Goal: Task Accomplishment & Management: Complete application form

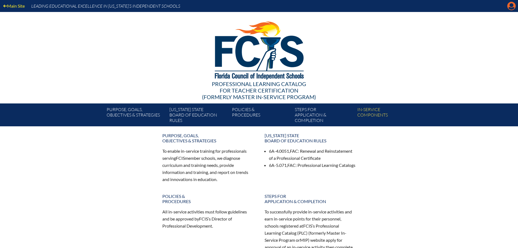
click at [513, 7] on icon "Manage account" at bounding box center [511, 6] width 9 height 9
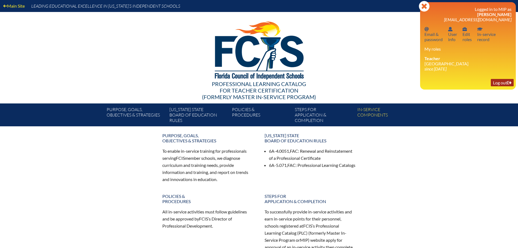
click at [501, 81] on link "Log out Log out" at bounding box center [502, 82] width 23 height 7
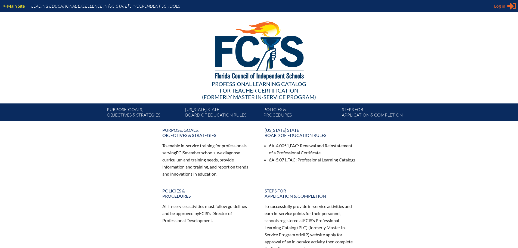
type input "kwward@genevaschool.org"
click at [499, 5] on span "Log in" at bounding box center [499, 6] width 11 height 7
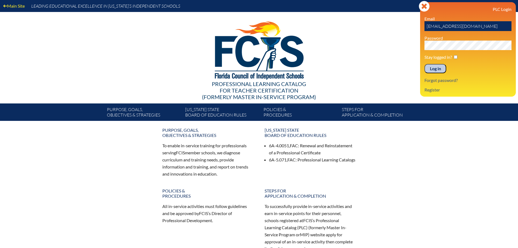
click at [438, 68] on input "Log in" at bounding box center [436, 68] width 22 height 9
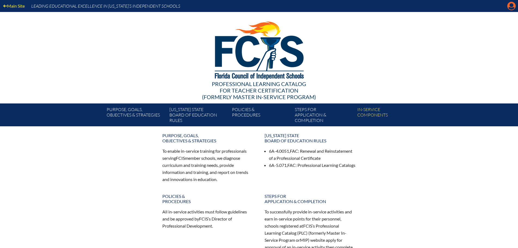
click at [510, 8] on icon "Manage account" at bounding box center [511, 6] width 9 height 9
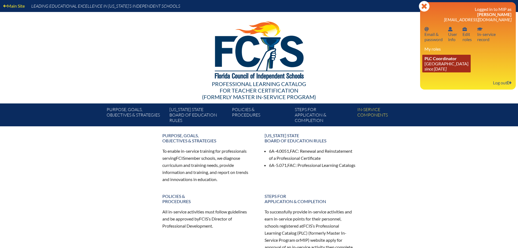
click at [437, 63] on link "PLC Coordinator Geneva School since 2023 Jul 1" at bounding box center [447, 64] width 48 height 18
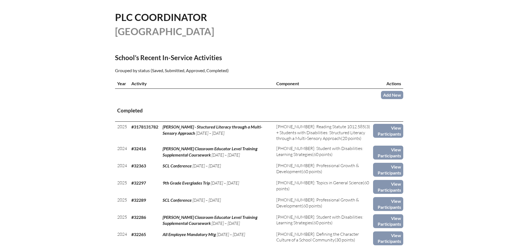
scroll to position [136, 0]
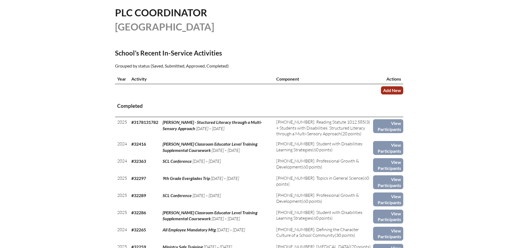
click at [392, 89] on link "Add New" at bounding box center [392, 90] width 22 height 8
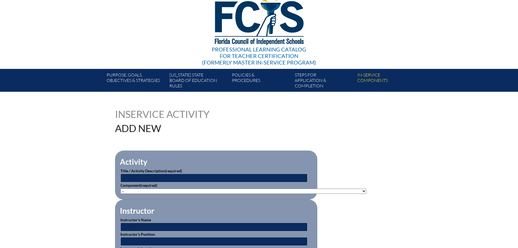
scroll to position [54, 0]
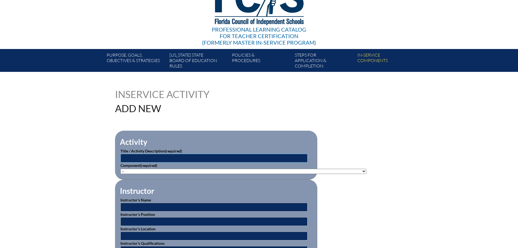
click at [123, 154] on input "text" at bounding box center [214, 158] width 187 height 9
paste input "Figuring Out Fluency"
type input "Figuring Out Fluency in Mathematics"
click at [166, 169] on select"]"] "-- 1-000-001: Appropriate Art Activities 1-000-002: Concept and Art Process for…" at bounding box center [244, 171] width 246 height 5
select select"]"] "20378"
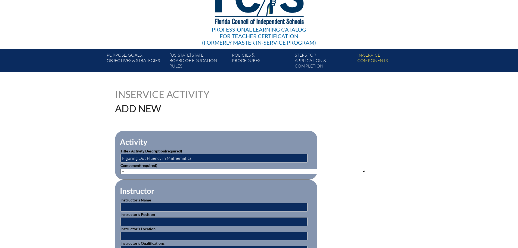
click at [121, 169] on select"]"] "-- 1-000-001: Appropriate Art Activities 1-000-002: Concept and Art Process for…" at bounding box center [244, 171] width 246 height 5
click at [142, 205] on input "text" at bounding box center [214, 207] width 187 height 9
type input "Brittany Hege"
click at [138, 220] on input "text" at bounding box center [214, 221] width 187 height 9
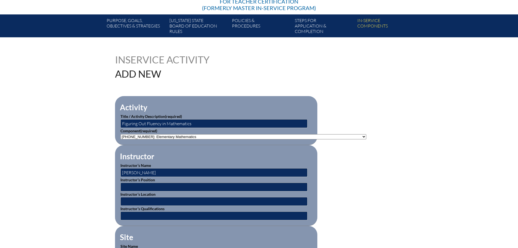
scroll to position [109, 0]
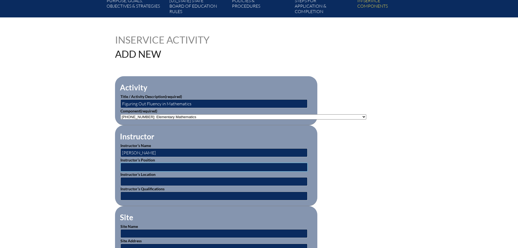
click at [128, 164] on input "text" at bounding box center [214, 167] width 187 height 9
type input "Mix and Math Founder"
click at [124, 178] on input "text" at bounding box center [214, 181] width 187 height 9
type input "Greensboro, North Carolina"
click at [124, 192] on input "text" at bounding box center [214, 196] width 187 height 9
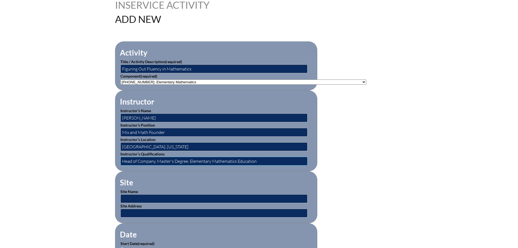
scroll to position [163, 0]
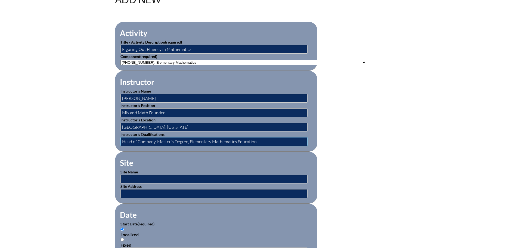
type input "Head of Company, Master's Degree, Elementary Mathematics Education"
click at [122, 190] on input "text" at bounding box center [214, 193] width 187 height 9
paste input "https://www.mixandmath.com/"
type input "https://www.mixandmath.com/"
click at [131, 177] on input "text" at bounding box center [214, 179] width 187 height 9
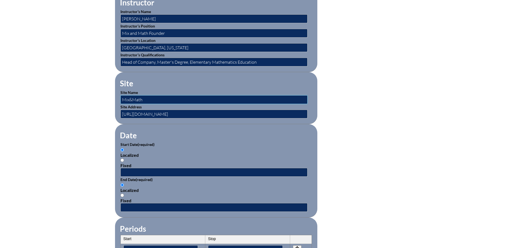
scroll to position [245, 0]
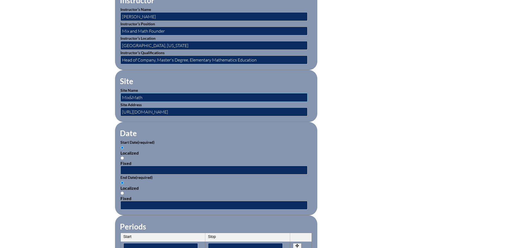
type input "Mix&Math"
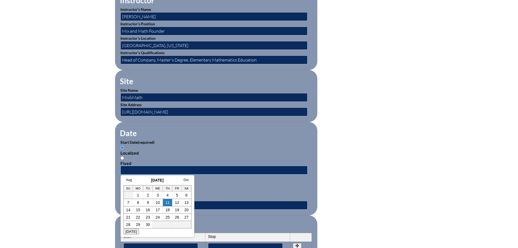
click at [127, 167] on input "text" at bounding box center [214, 170] width 187 height 9
click at [130, 180] on link "Aug" at bounding box center [129, 180] width 6 height 4
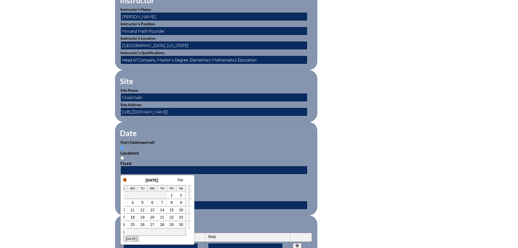
click at [126, 180] on link "July" at bounding box center [124, 180] width 6 height 4
click at [138, 196] on link "1" at bounding box center [137, 195] width 2 height 4
type input "2025-07-01 9:16 AM"
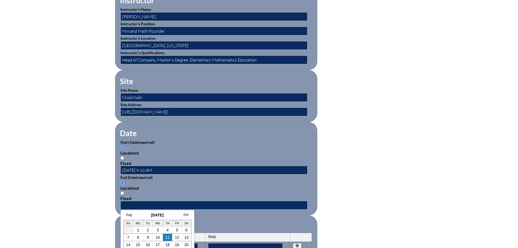
click at [125, 201] on input "text" at bounding box center [214, 205] width 187 height 9
click at [129, 215] on link "Aug" at bounding box center [129, 215] width 6 height 4
click at [125, 215] on link "July" at bounding box center [124, 215] width 6 height 4
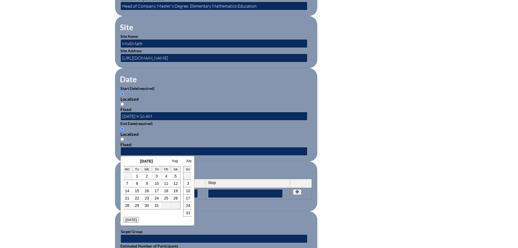
scroll to position [299, 0]
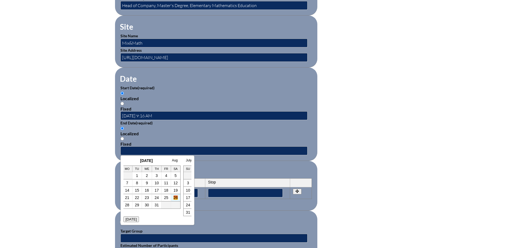
click at [175, 198] on link "26" at bounding box center [176, 197] width 4 height 4
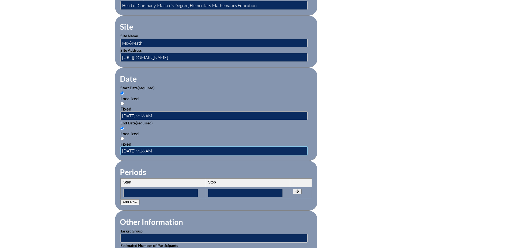
scroll to position [0, 0]
drag, startPoint x: 146, startPoint y: 146, endPoint x: 155, endPoint y: 149, distance: 9.0
click at [155, 149] on input "2025-07-26 9:16 AM" at bounding box center [214, 150] width 187 height 9
type input "2025-07-26 5 PM"
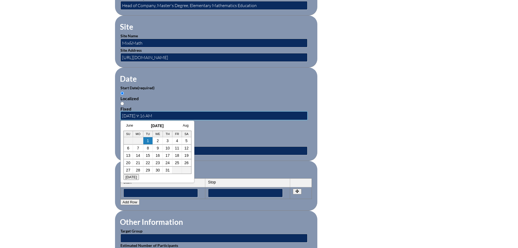
click at [150, 113] on input "2025-07-01 9:16 AM" at bounding box center [214, 115] width 187 height 9
drag, startPoint x: 154, startPoint y: 113, endPoint x: 148, endPoint y: 114, distance: 6.0
click at [148, 114] on input "2025-07-01 9:16 AM" at bounding box center [214, 115] width 187 height 9
type input "2025-07-01 9 AM"
click at [208, 131] on div "Localized" at bounding box center [217, 133] width 192 height 5
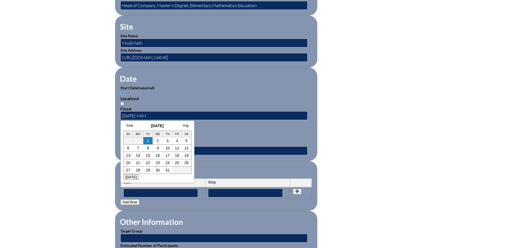
click at [124, 130] on input "Localized" at bounding box center [123, 129] width 4 height 4
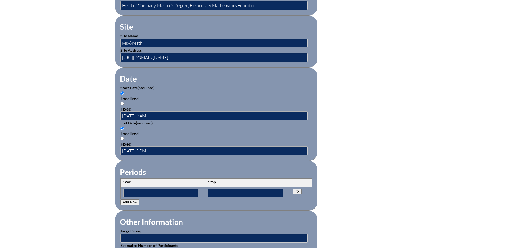
click at [124, 179] on th "Start" at bounding box center [163, 183] width 85 height 9
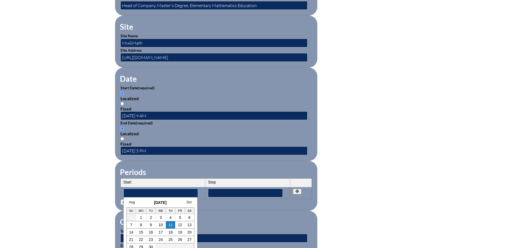
click at [126, 189] on input"] "text" at bounding box center [161, 193] width 75 height 9
click at [132, 203] on link "Aug" at bounding box center [132, 202] width 6 height 4
click at [127, 202] on link "July" at bounding box center [127, 202] width 6 height 4
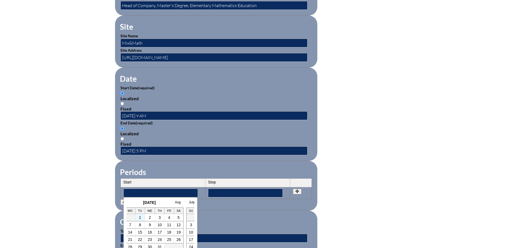
click at [142, 217] on td "1" at bounding box center [141, 217] width 10 height 7
click at [141, 217] on td "1" at bounding box center [141, 217] width 10 height 7
click at [141, 217] on link "1" at bounding box center [140, 217] width 2 height 4
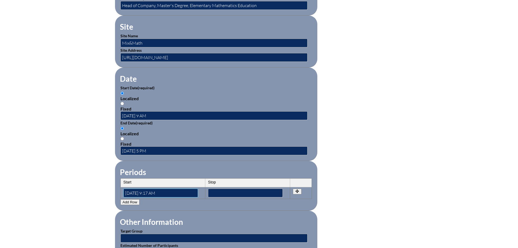
scroll to position [0, 0]
drag, startPoint x: 152, startPoint y: 190, endPoint x: 156, endPoint y: 190, distance: 4.6
click at [156, 190] on input"] "2025-07-01 9:17 AM" at bounding box center [161, 193] width 75 height 9
type input"] "2025-07-01 9 AM"
click at [133, 199] on button "Add Row" at bounding box center [130, 202] width 19 height 6
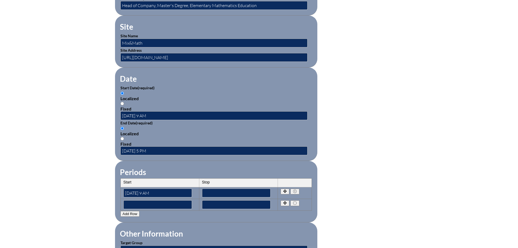
click at [128, 211] on button "Add Row" at bounding box center [130, 214] width 19 height 6
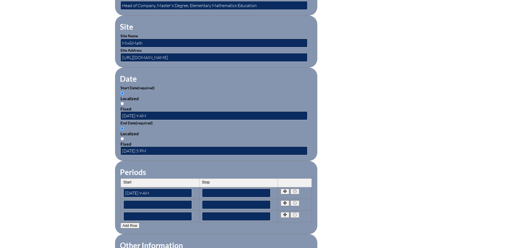
click at [131, 223] on button "Add Row" at bounding box center [130, 226] width 19 height 6
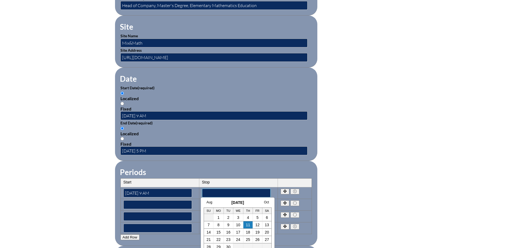
click at [207, 189] on input"] "text" at bounding box center [236, 193] width 69 height 9
click at [210, 201] on link "Aug" at bounding box center [210, 202] width 6 height 4
click at [206, 203] on link "July" at bounding box center [204, 202] width 6 height 4
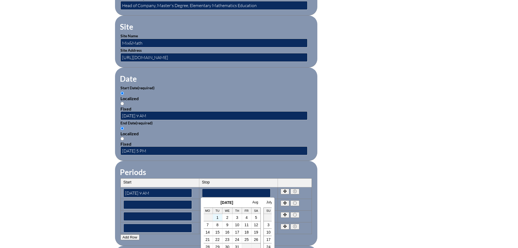
click at [220, 216] on td "1" at bounding box center [218, 217] width 10 height 7
click at [220, 217] on td "1" at bounding box center [218, 217] width 10 height 7
click at [219, 217] on td "1" at bounding box center [218, 217] width 10 height 7
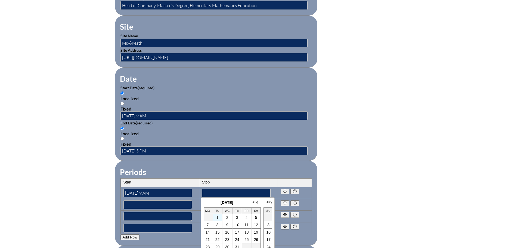
click at [219, 217] on td "1" at bounding box center [218, 217] width 10 height 7
click at [217, 217] on link "1" at bounding box center [218, 217] width 2 height 4
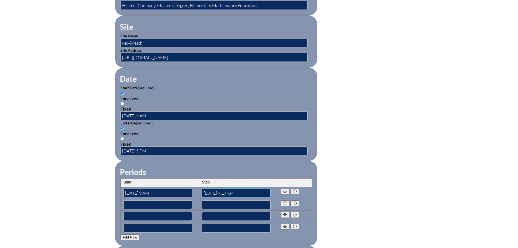
scroll to position [0, 0]
drag, startPoint x: 227, startPoint y: 189, endPoint x: 238, endPoint y: 190, distance: 10.6
click at [238, 190] on input"] "2025-07-01 9:17 AM" at bounding box center [236, 193] width 69 height 9
type input"] "2025-07-01 2 PM"
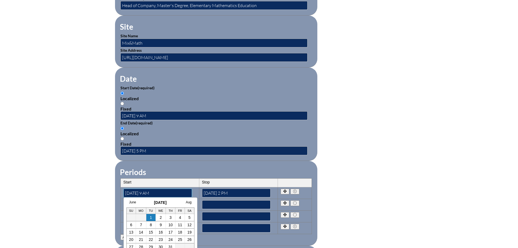
drag, startPoint x: 162, startPoint y: 190, endPoint x: 124, endPoint y: 190, distance: 37.6
click at [124, 190] on input"] "2025-07-01 9 AM" at bounding box center [158, 193] width 69 height 9
click at [173, 189] on input"] "2025-07-01 9 AM" at bounding box center [158, 193] width 69 height 9
click at [209, 200] on input"] "text" at bounding box center [236, 204] width 69 height 9
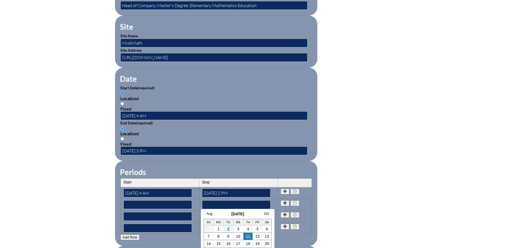
click at [230, 227] on td "2" at bounding box center [229, 228] width 10 height 7
click at [229, 228] on link "2" at bounding box center [228, 229] width 2 height 4
type input"] "2025-09-02 9:18 AM"
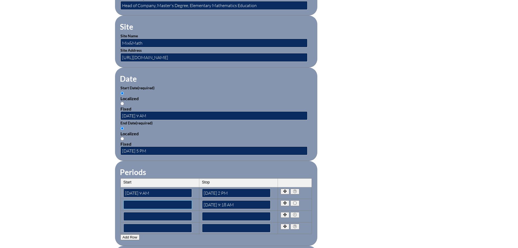
click at [155, 202] on input"] "text" at bounding box center [158, 204] width 69 height 9
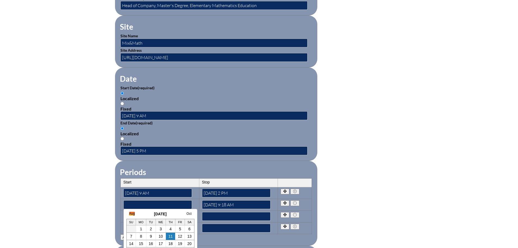
click at [133, 214] on link "Aug" at bounding box center [132, 214] width 6 height 4
click at [131, 214] on h3 "August 2025" at bounding box center [155, 214] width 68 height 4
click at [130, 214] on h3 "August 2025" at bounding box center [155, 214] width 68 height 4
click at [128, 214] on link "July" at bounding box center [127, 214] width 6 height 4
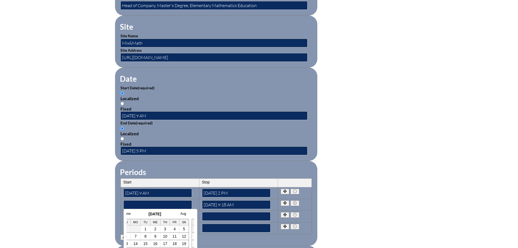
scroll to position [0, 11]
click at [150, 229] on link "2" at bounding box center [150, 229] width 2 height 4
type input"] "2025-07-02 9:18 AM"
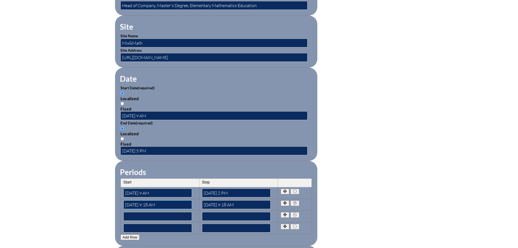
scroll to position [0, 0]
click at [226, 201] on input"] "2025-09-02 9:18 AM" at bounding box center [236, 204] width 69 height 9
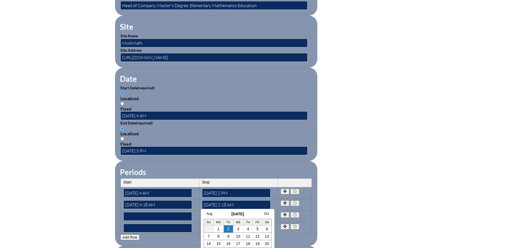
click at [236, 201] on input"] "2025-09-02 2:18 AM" at bounding box center [236, 204] width 69 height 9
type input"] "2025-09-02 2:18 PM"
click at [162, 212] on input"] "text" at bounding box center [158, 216] width 69 height 9
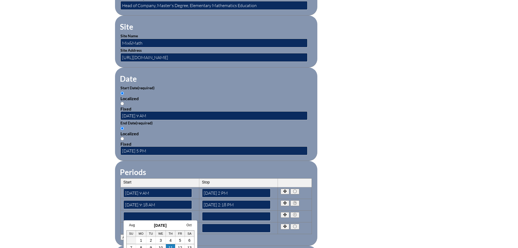
click at [134, 223] on div "Aug September 2025 Oct Su Mo Tu We Th Fr Sa 1 2 3 4 5 6 7 8 9 10 11 12 13 14 15…" at bounding box center [161, 251] width 74 height 62
click at [134, 227] on h3 "September 2025" at bounding box center [161, 225] width 68 height 4
click at [134, 226] on link "Aug" at bounding box center [132, 225] width 6 height 4
click at [128, 225] on link "July" at bounding box center [127, 225] width 6 height 4
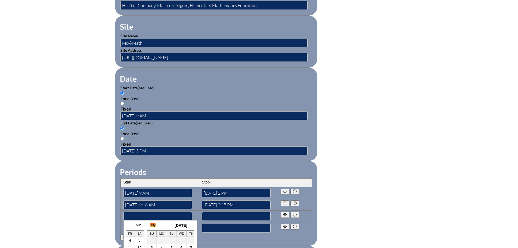
scroll to position [0, 11]
click at [159, 241] on link "3" at bounding box center [160, 240] width 2 height 4
type input"] "2025-07-03 9:18 AM"
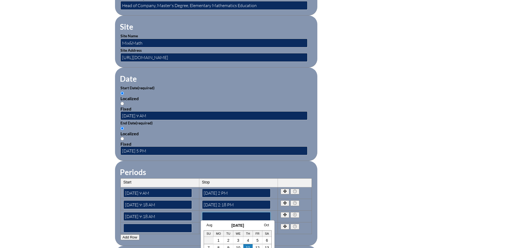
click at [207, 212] on input"] "text" at bounding box center [236, 216] width 69 height 9
click at [238, 239] on link "3" at bounding box center [238, 240] width 2 height 4
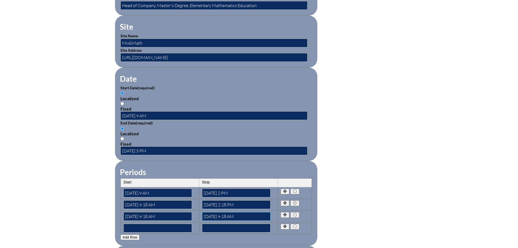
click at [229, 212] on input"] "2025-09-03 9:18 AM" at bounding box center [236, 216] width 69 height 9
type input"] "2025-09-03 2:18 PM"
click at [135, 234] on button "Add Row" at bounding box center [130, 237] width 19 height 6
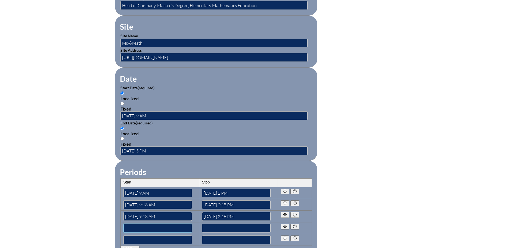
click at [134, 224] on input"] "text" at bounding box center [158, 228] width 69 height 9
click at [131, 238] on link "Aug" at bounding box center [132, 237] width 6 height 4
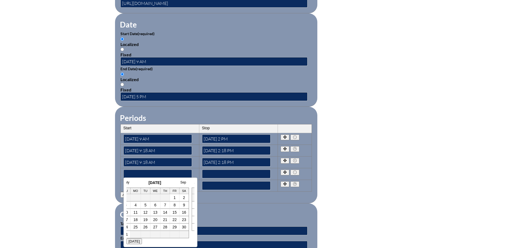
scroll to position [354, 0]
click at [128, 182] on link "July" at bounding box center [127, 182] width 6 height 4
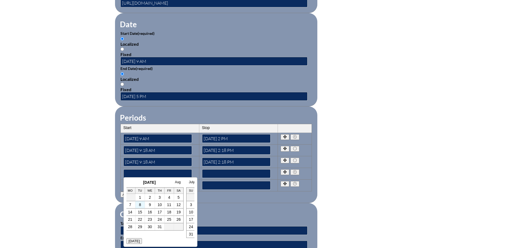
click at [142, 205] on td "8" at bounding box center [141, 204] width 10 height 7
click at [140, 206] on link "8" at bounding box center [140, 204] width 2 height 4
type input"] "2025-07-08 9:19 AM"
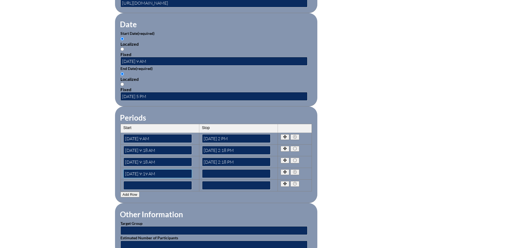
scroll to position [0, 0]
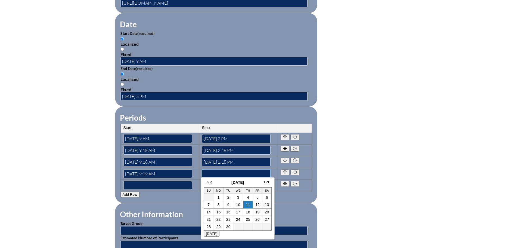
click at [204, 171] on input"] "text" at bounding box center [236, 173] width 69 height 9
click at [219, 205] on link "8" at bounding box center [219, 204] width 2 height 4
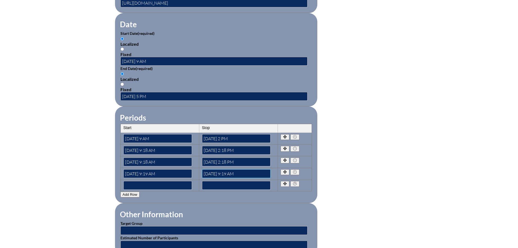
click at [227, 169] on input"] "2025-09-08 9:19 AM" at bounding box center [236, 173] width 69 height 9
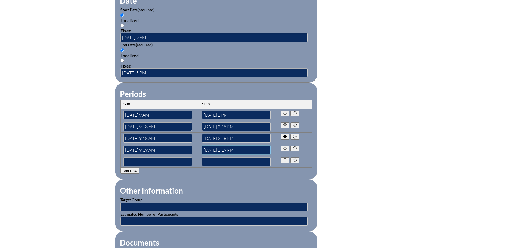
scroll to position [408, 0]
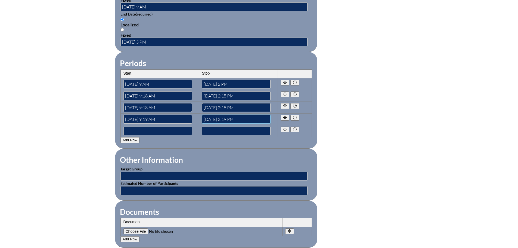
type input"] "2025-09-08 2:19 PM"
click at [123, 172] on input "text" at bounding box center [214, 176] width 187 height 9
type input "Teachers"
click at [138, 186] on input "text" at bounding box center [214, 190] width 187 height 9
type input "50"
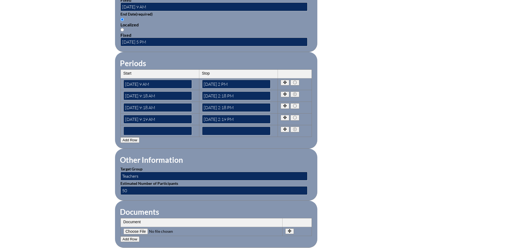
click at [138, 228] on input"] "file" at bounding box center [161, 231] width 74 height 6
type input"] "C:\fakepath\figuringoutfluencyinmathematics.pdf"
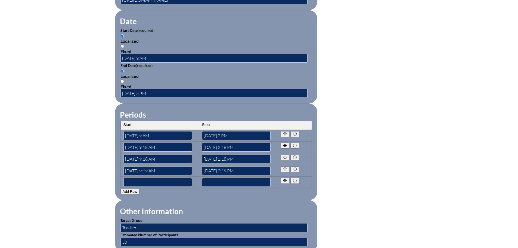
scroll to position [381, 0]
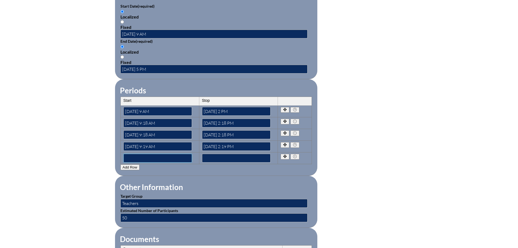
click at [130, 154] on input"] "text" at bounding box center [158, 158] width 69 height 9
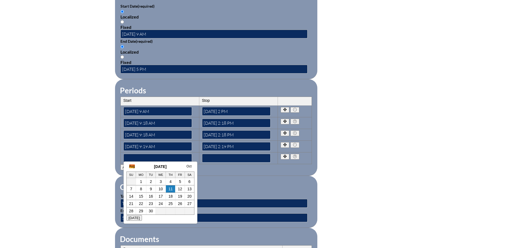
click at [133, 166] on link "Aug" at bounding box center [132, 166] width 6 height 4
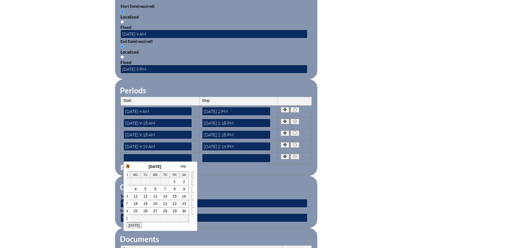
click at [129, 166] on link "July" at bounding box center [127, 166] width 6 height 4
click at [149, 188] on link "9" at bounding box center [150, 189] width 2 height 4
type input"] "2025-07-09 9:20 AM"
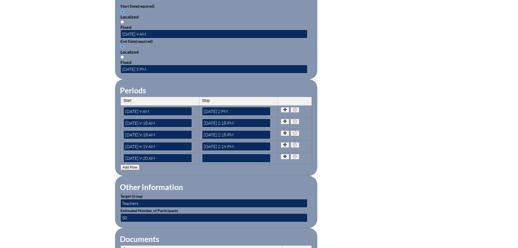
click at [208, 154] on input"] "text" at bounding box center [236, 158] width 69 height 9
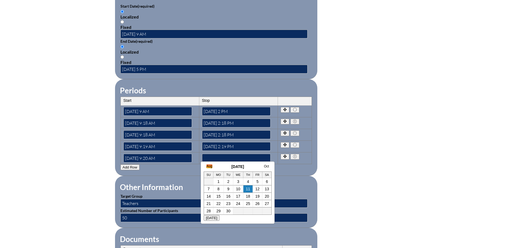
click at [211, 165] on link "Aug" at bounding box center [210, 166] width 6 height 4
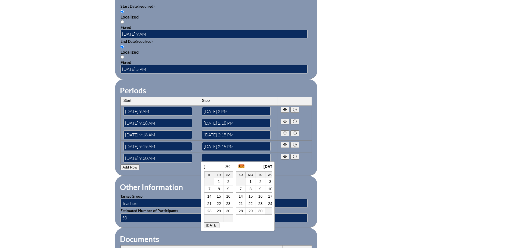
scroll to position [0, 5]
click at [207, 166] on link "July" at bounding box center [204, 166] width 6 height 4
click at [227, 189] on link "9" at bounding box center [227, 189] width 2 height 4
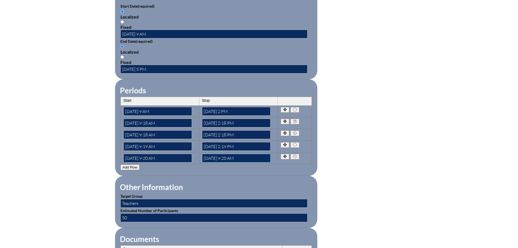
click at [227, 155] on input"] "2025-07-09 9:20 AM" at bounding box center [236, 158] width 69 height 9
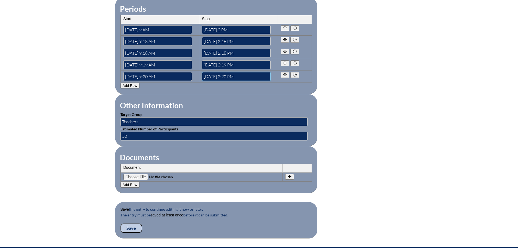
scroll to position [490, 0]
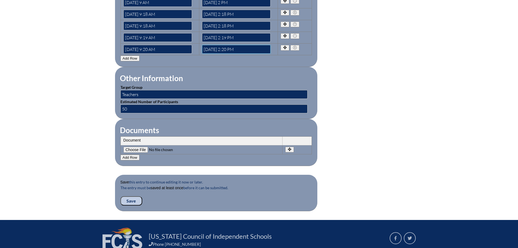
type input"] "2025-07-09 2:20 PM"
click at [129, 196] on input "Save" at bounding box center [132, 200] width 22 height 9
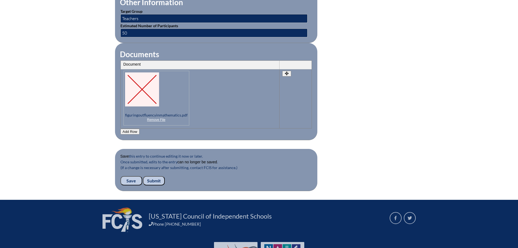
scroll to position [574, 0]
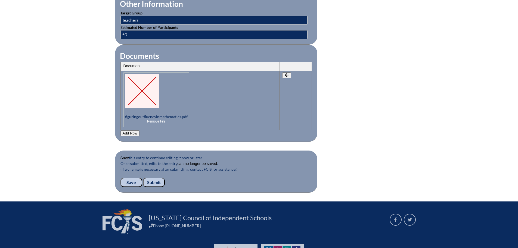
click at [156, 178] on input "Submit" at bounding box center [154, 182] width 22 height 9
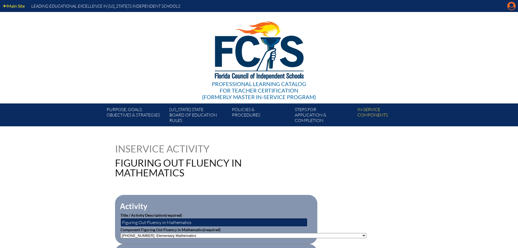
click at [511, 7] on icon "Manage account" at bounding box center [511, 6] width 9 height 9
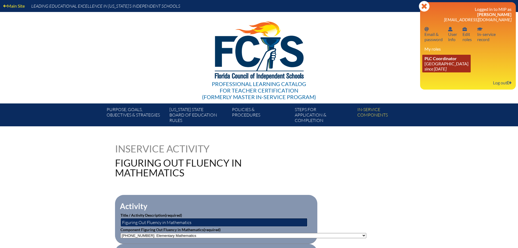
click at [441, 64] on link "PLC Coordinator [GEOGRAPHIC_DATA] since [DATE]" at bounding box center [447, 64] width 48 height 18
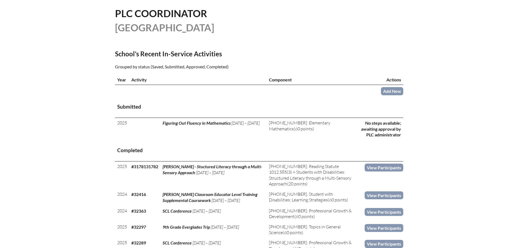
scroll to position [136, 0]
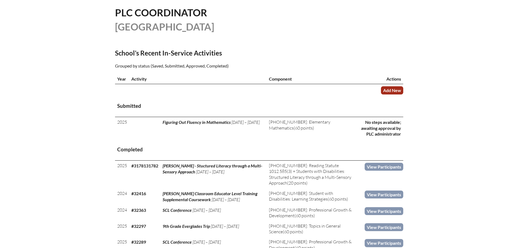
click at [392, 88] on link "Add New" at bounding box center [392, 90] width 22 height 8
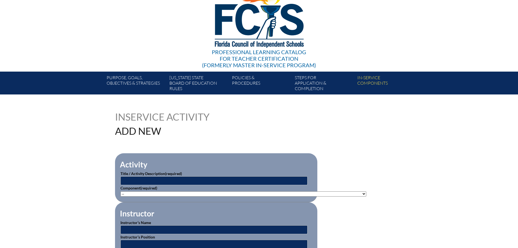
scroll to position [82, 0]
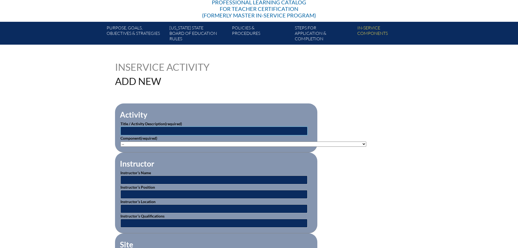
click at [134, 127] on input "text" at bounding box center [214, 131] width 187 height 9
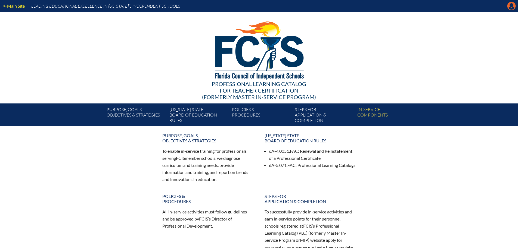
click at [510, 6] on icon at bounding box center [512, 6] width 8 height 8
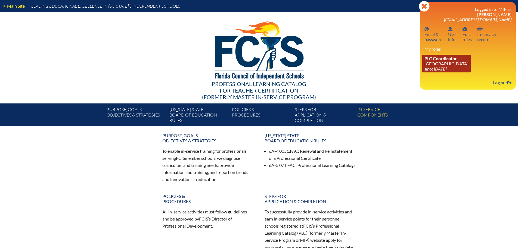
click at [444, 64] on link "PLC Coordinator [GEOGRAPHIC_DATA] since [DATE]" at bounding box center [447, 64] width 48 height 18
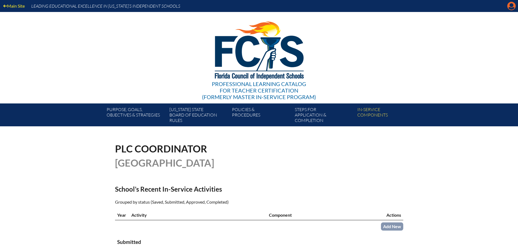
click at [510, 6] on icon at bounding box center [512, 6] width 8 height 8
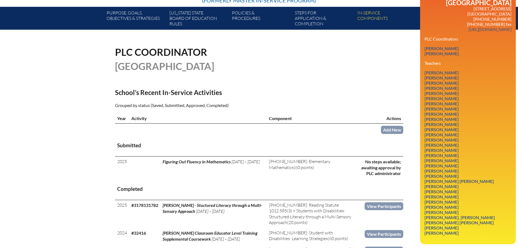
scroll to position [109, 0]
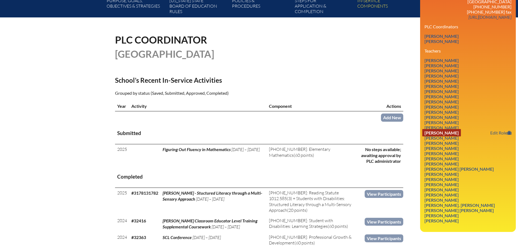
click at [437, 131] on link "Celine H Hsu" at bounding box center [442, 132] width 39 height 7
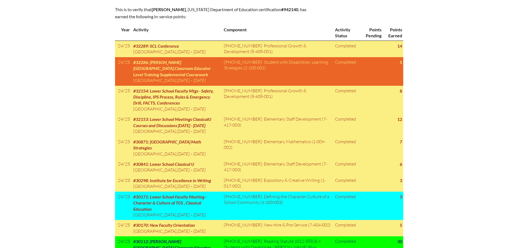
scroll to position [272, 0]
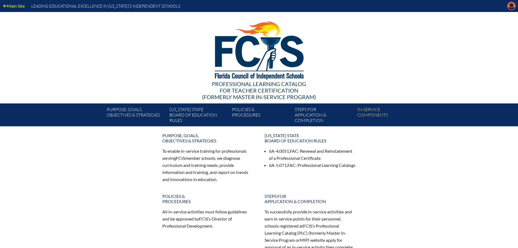
click at [512, 7] on icon at bounding box center [512, 6] width 8 height 8
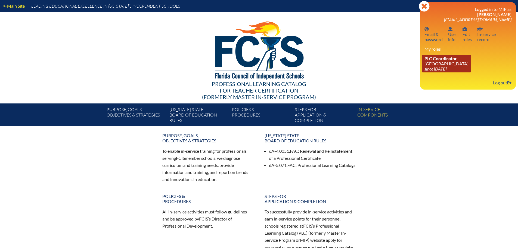
click at [437, 63] on link "PLC Coordinator [GEOGRAPHIC_DATA] since [DATE]" at bounding box center [447, 64] width 48 height 18
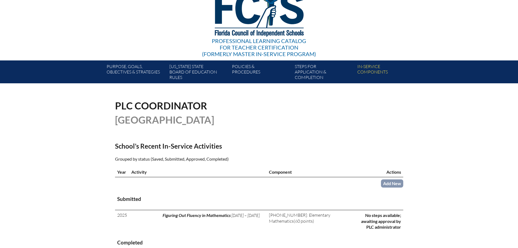
scroll to position [82, 0]
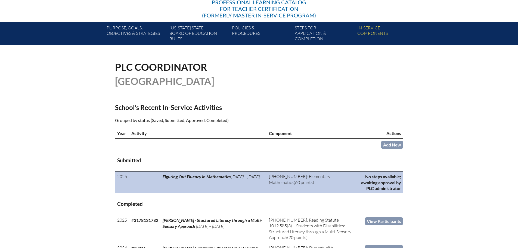
click at [205, 178] on span "Figuring Out Fluency in Mathematics" at bounding box center [197, 176] width 68 height 5
